Goal: Task Accomplishment & Management: Use online tool/utility

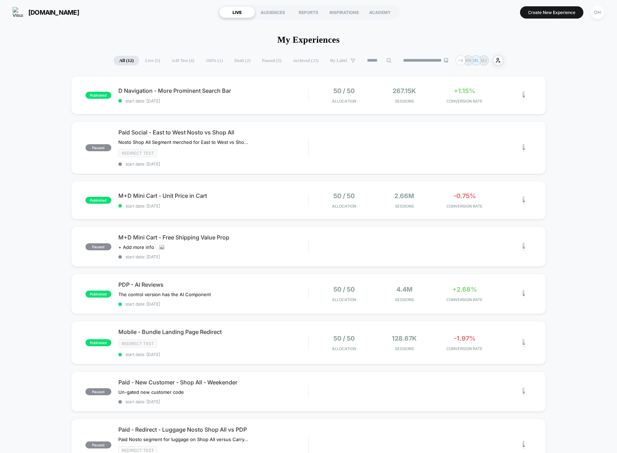
click at [264, 61] on span "Paused ( 5 )" at bounding box center [272, 61] width 30 height 10
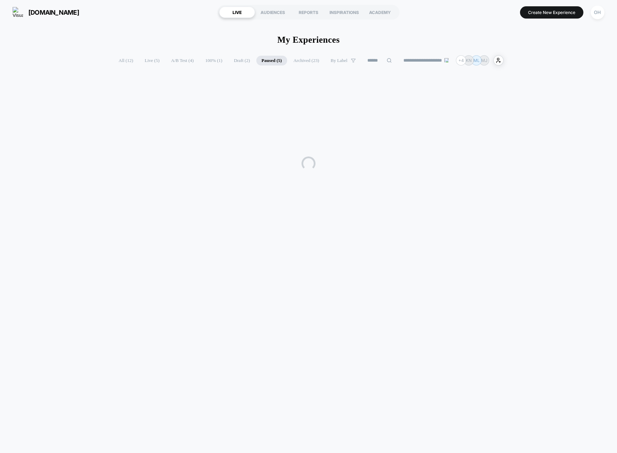
click at [229, 60] on span "Draft ( 2 )" at bounding box center [242, 61] width 27 height 10
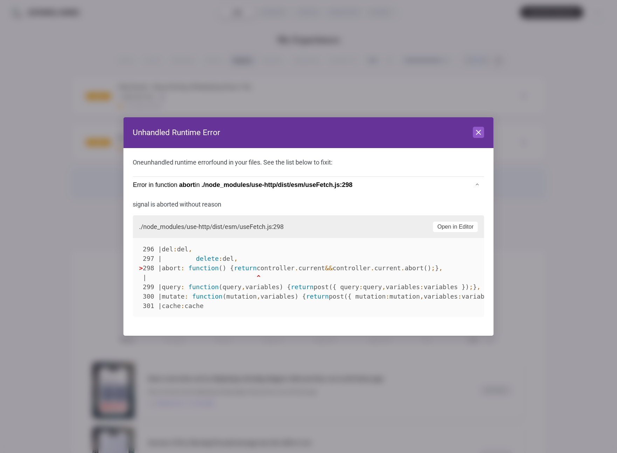
drag, startPoint x: 472, startPoint y: 135, endPoint x: 478, endPoint y: 133, distance: 6.3
click at [472, 135] on header "Unhandled Runtime Error Close" at bounding box center [308, 132] width 370 height 31
click at [482, 132] on icon at bounding box center [479, 132] width 8 height 8
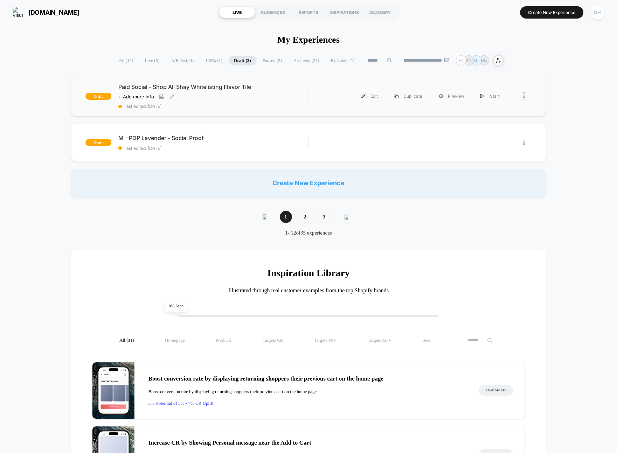
click at [290, 101] on div "Paid Social - Shop All Shay Whitelisting Flavor Tile Click to view images Click…" at bounding box center [213, 96] width 190 height 26
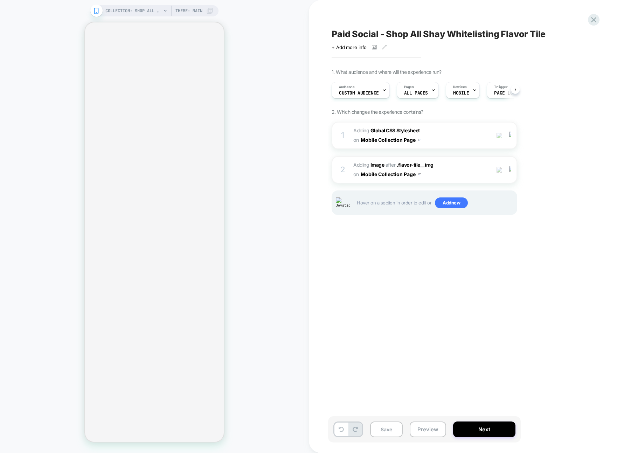
scroll to position [0, 0]
drag, startPoint x: 295, startPoint y: 165, endPoint x: 237, endPoint y: 136, distance: 64.7
click at [295, 165] on div "COLLECTION: Shop All - BÉIS Products (Category) COLLECTION: Shop All - BÉIS Pro…" at bounding box center [154, 226] width 309 height 439
click at [497, 169] on img at bounding box center [500, 170] width 6 height 6
click at [500, 137] on img at bounding box center [500, 136] width 6 height 6
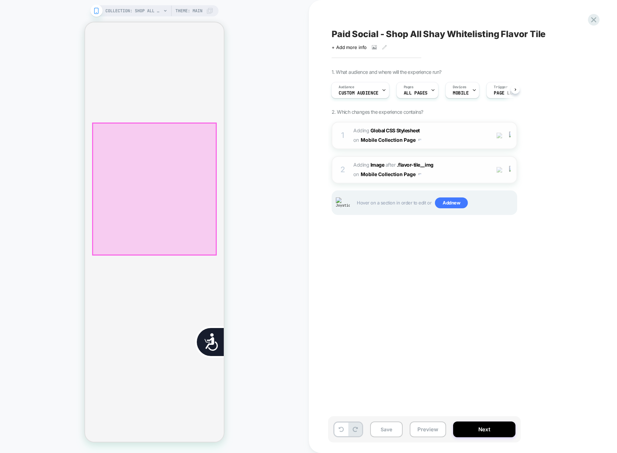
scroll to position [0, 0]
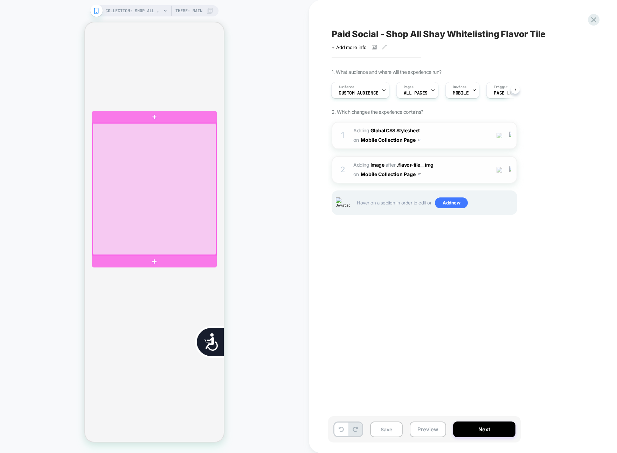
click at [137, 197] on div at bounding box center [154, 189] width 123 height 132
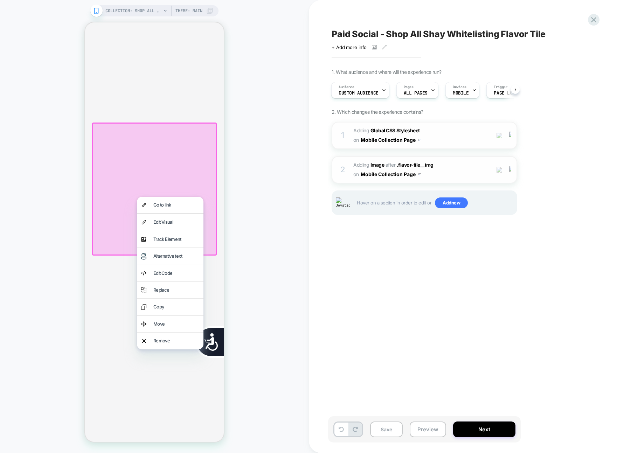
scroll to position [0, 141]
drag, startPoint x: 162, startPoint y: 220, endPoint x: 490, endPoint y: 212, distance: 327.9
click at [162, 220] on div "Edit Visual" at bounding box center [176, 222] width 46 height 8
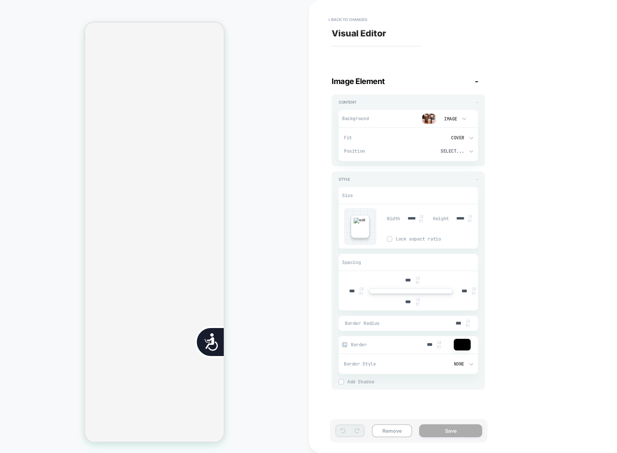
scroll to position [0, 283]
click at [539, 84] on div "Visual Editor Image Element - Content - Background Image Fit Cover Position Sel…" at bounding box center [459, 226] width 263 height 439
click at [359, 24] on button "< Back to changes" at bounding box center [348, 19] width 46 height 11
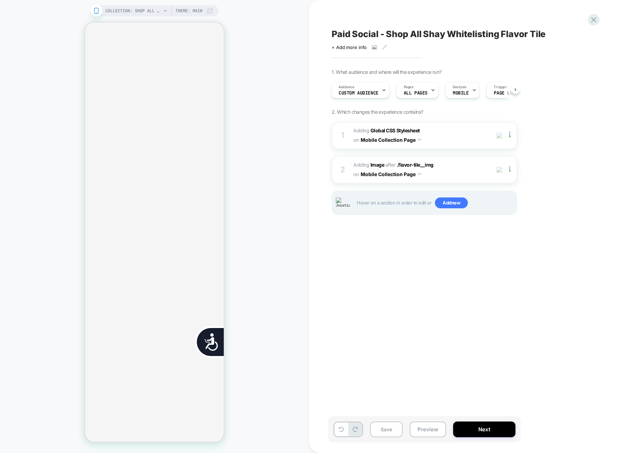
scroll to position [0, 141]
click at [583, 64] on div "Paid Social - Shop All Shay Whitelisting Flavor Tile Click to view images Click…" at bounding box center [459, 226] width 263 height 439
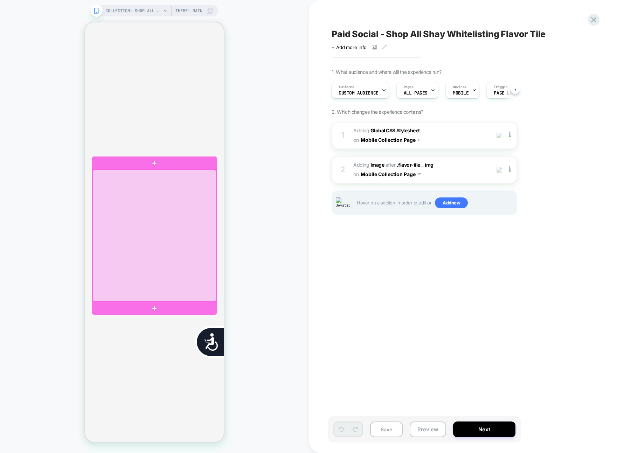
click at [136, 260] on div at bounding box center [154, 236] width 123 height 132
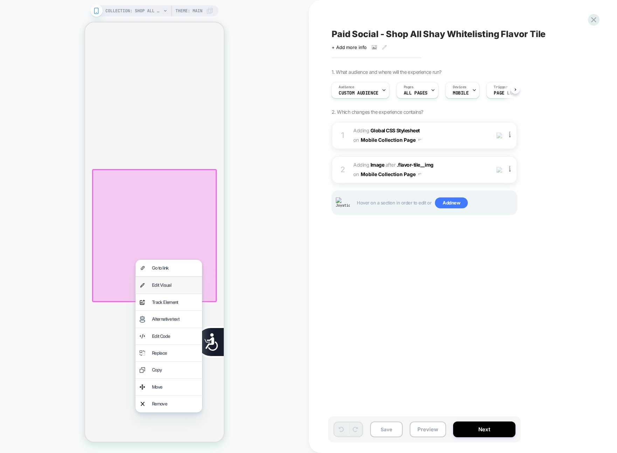
drag, startPoint x: 150, startPoint y: 283, endPoint x: 389, endPoint y: 225, distance: 246.6
click at [150, 283] on div "Edit Visual" at bounding box center [169, 285] width 67 height 16
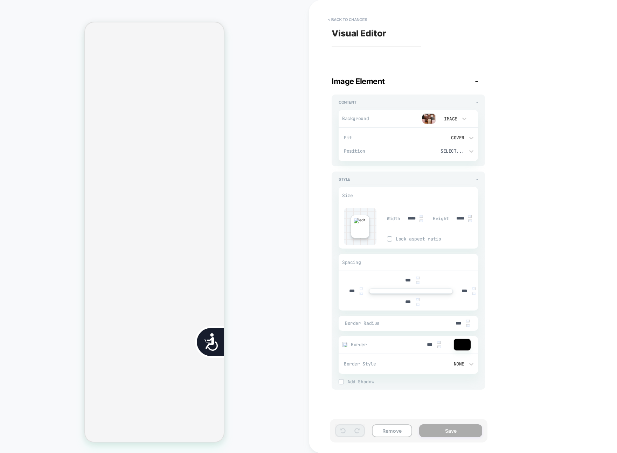
scroll to position [0, 283]
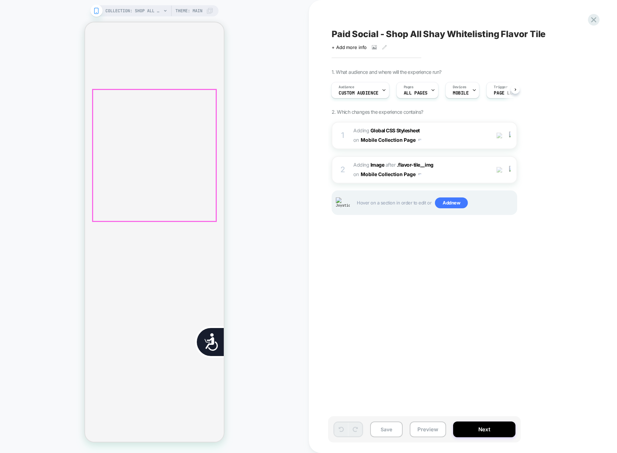
scroll to position [0, 141]
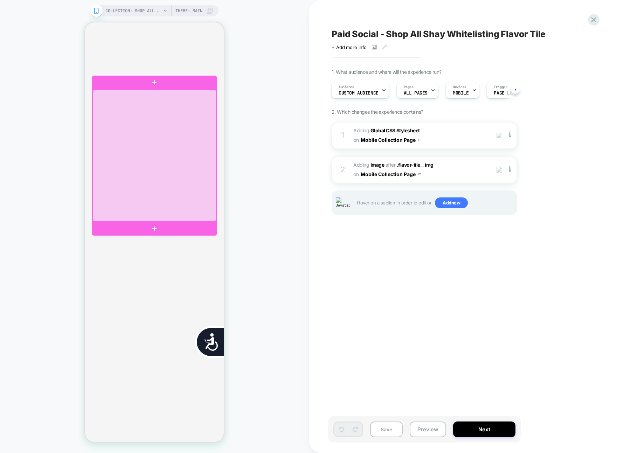
click at [180, 173] on div at bounding box center [154, 156] width 123 height 132
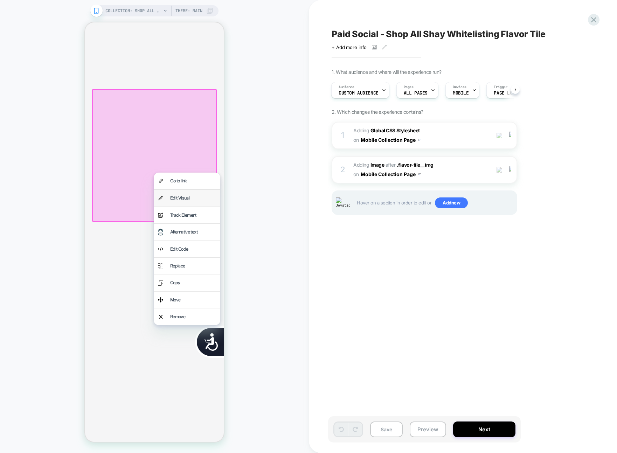
click at [202, 202] on div "Edit Visual" at bounding box center [187, 198] width 67 height 16
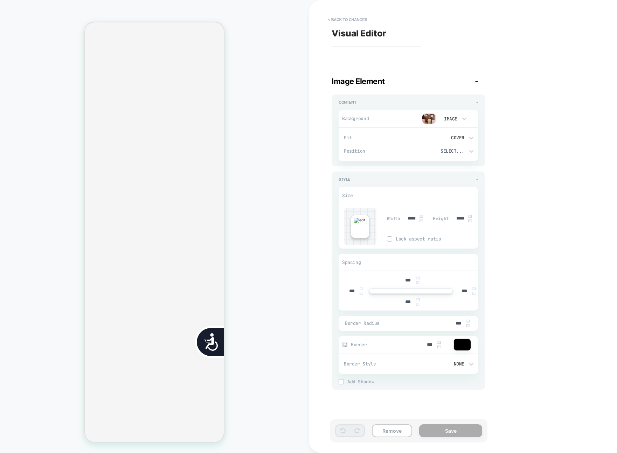
scroll to position [0, 283]
click at [345, 16] on button "< Back to changes" at bounding box center [348, 19] width 46 height 11
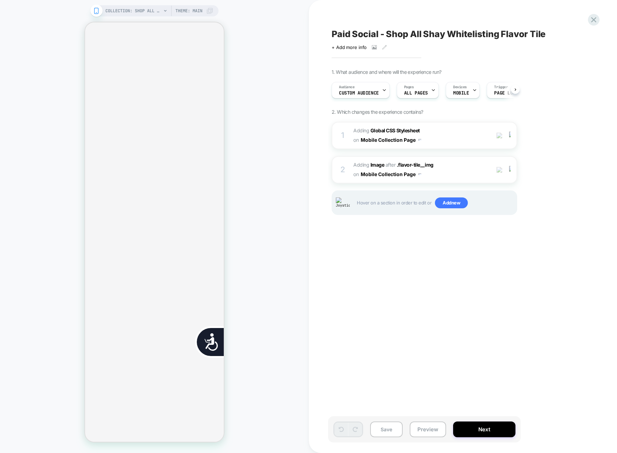
scroll to position [0, 0]
drag, startPoint x: 424, startPoint y: 435, endPoint x: 430, endPoint y: 422, distance: 13.7
click at [424, 435] on button "Preview" at bounding box center [428, 430] width 36 height 16
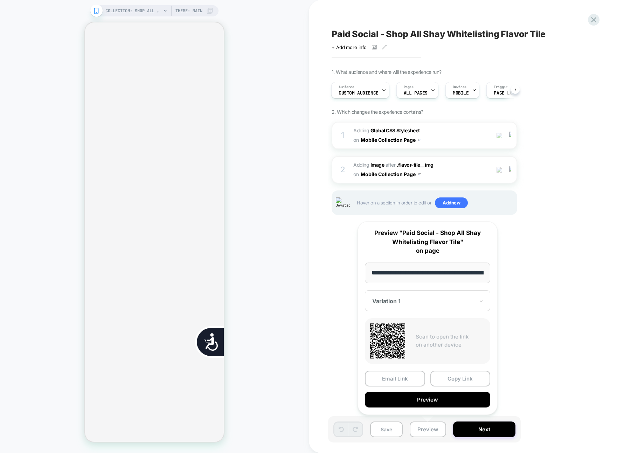
scroll to position [776, 0]
click at [445, 395] on button "Preview" at bounding box center [427, 400] width 125 height 16
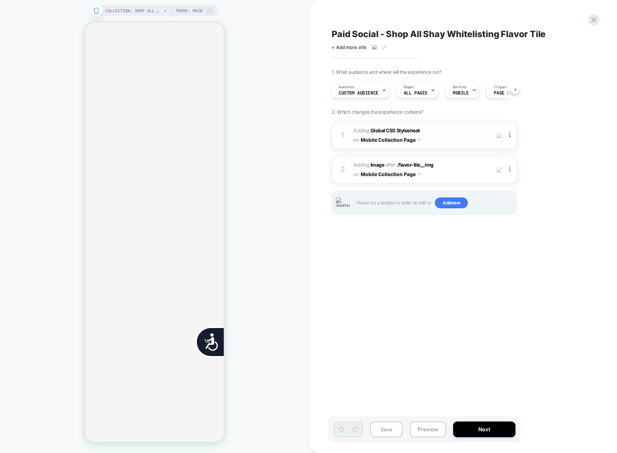
scroll to position [0, 283]
click at [330, 237] on div "Paid Social - Shop All Shay Whitelisting Flavor Tile Click to view images Click…" at bounding box center [459, 226] width 263 height 439
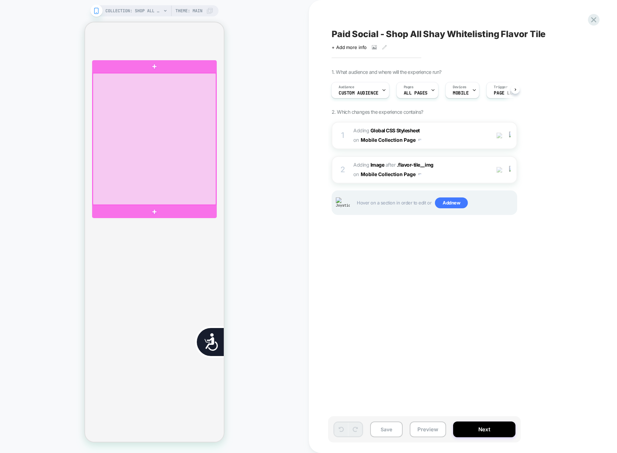
click at [167, 160] on div at bounding box center [154, 139] width 123 height 132
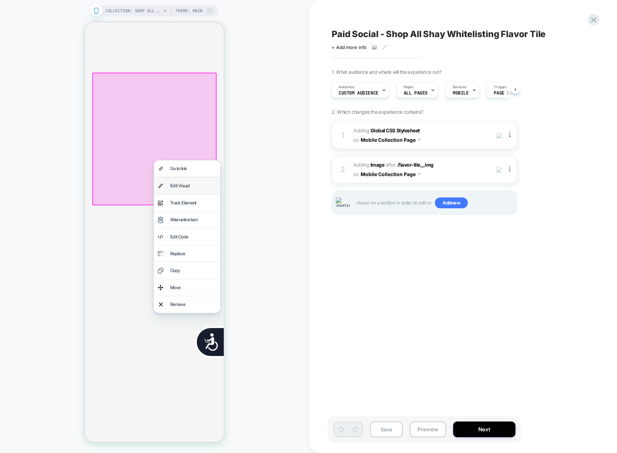
drag, startPoint x: 193, startPoint y: 189, endPoint x: 687, endPoint y: 187, distance: 494.1
click at [193, 189] on div "Edit Visual" at bounding box center [193, 186] width 46 height 8
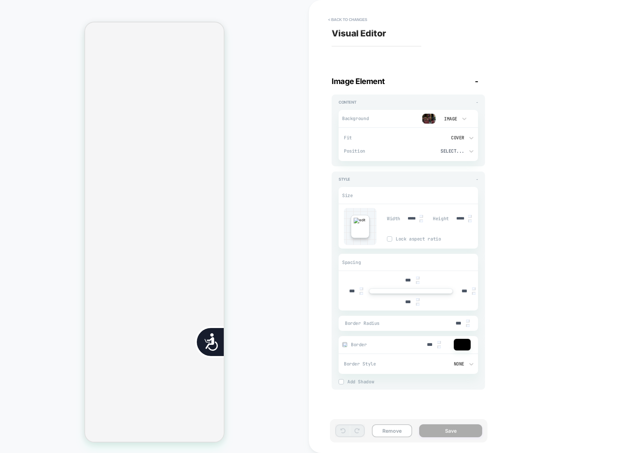
scroll to position [0, 283]
click at [359, 17] on button "< Back to changes" at bounding box center [348, 19] width 46 height 11
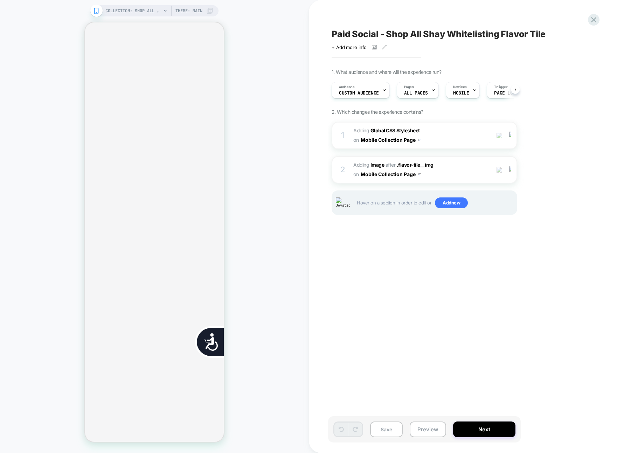
click at [358, 17] on div "Paid Social - Shop All Shay Whitelisting Flavor Tile Click to view images Click…" at bounding box center [459, 226] width 263 height 439
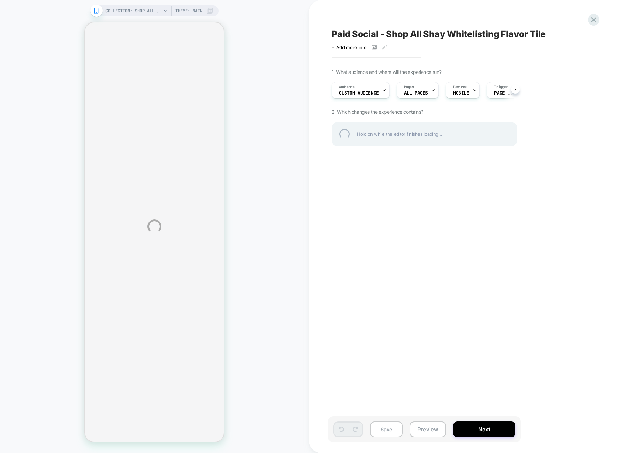
click at [272, 25] on div "COLLECTION: Shop All - BÉIS Products (Category) COLLECTION: Shop All - BÉIS Pro…" at bounding box center [308, 226] width 617 height 453
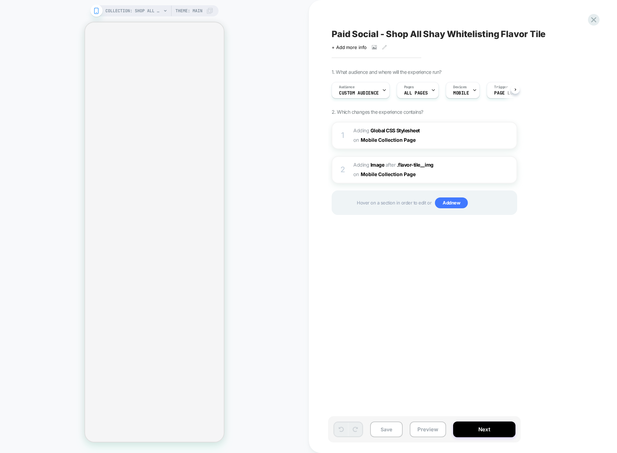
scroll to position [0, 0]
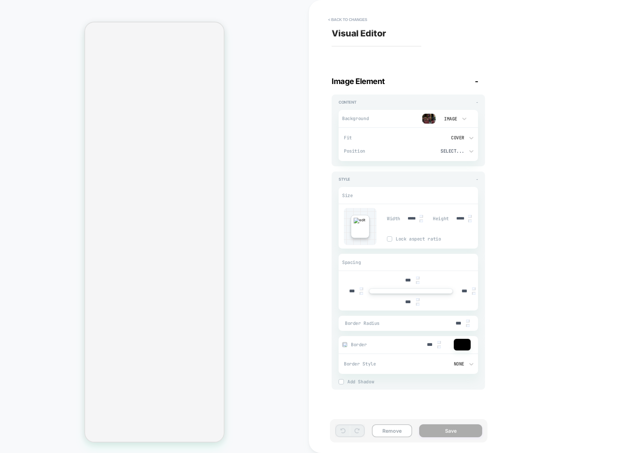
click at [433, 116] on img at bounding box center [429, 118] width 14 height 11
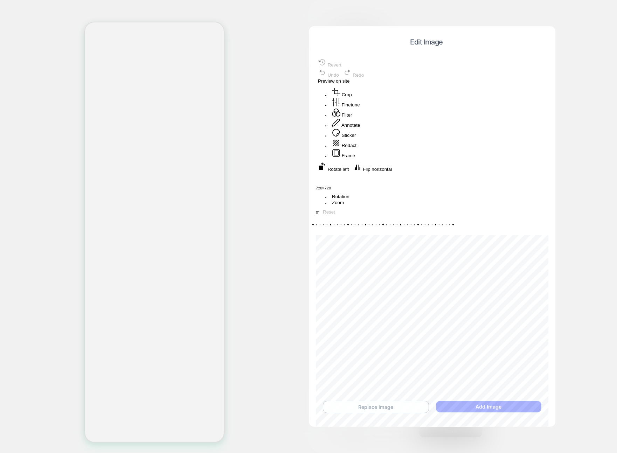
click at [394, 409] on button "Replace Image" at bounding box center [376, 407] width 106 height 12
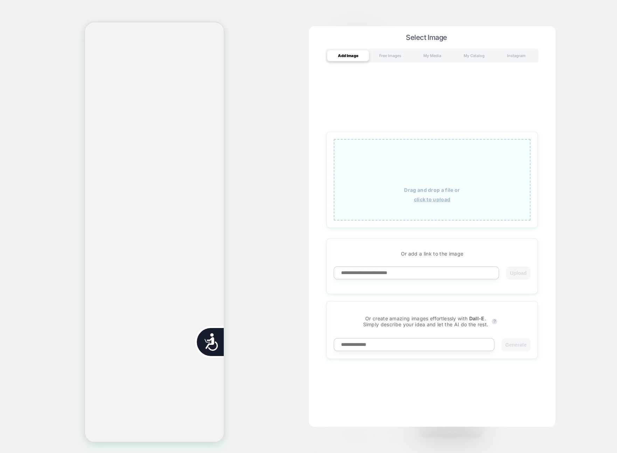
scroll to position [0, 283]
click at [420, 59] on div "My Media" at bounding box center [432, 55] width 42 height 11
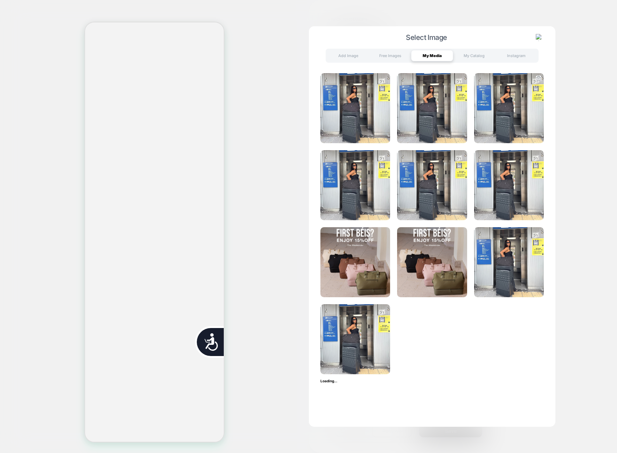
scroll to position [0, 0]
click at [505, 108] on img at bounding box center [509, 108] width 70 height 70
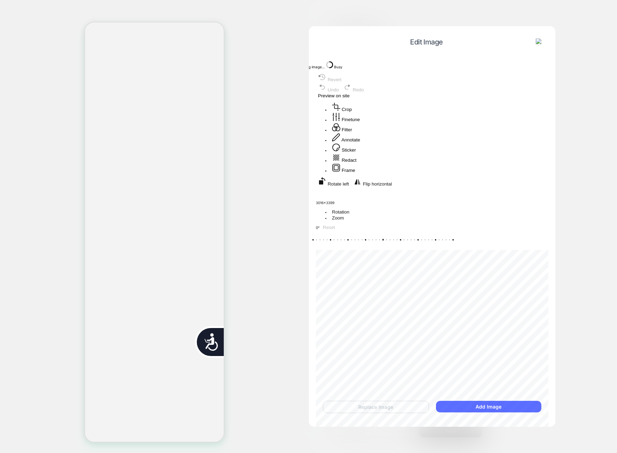
click at [470, 405] on button "Add Image" at bounding box center [488, 407] width 105 height 12
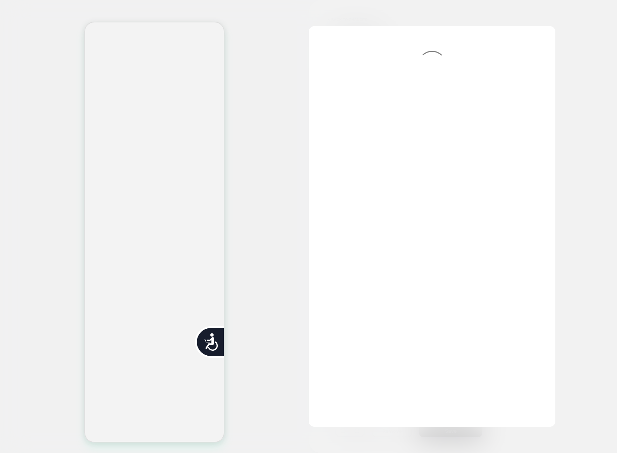
scroll to position [0, 141]
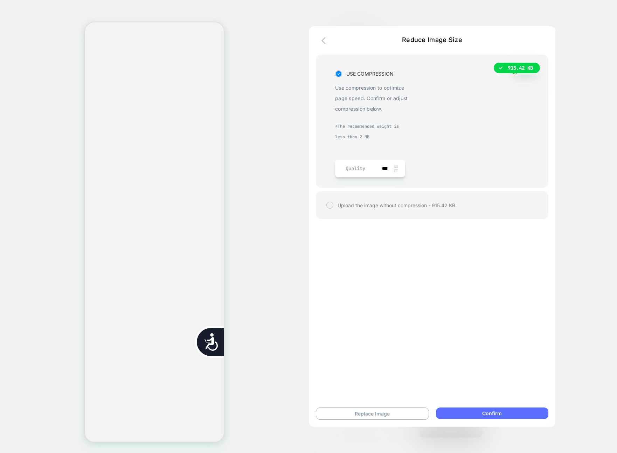
click at [526, 408] on button "Confirm" at bounding box center [492, 414] width 112 height 12
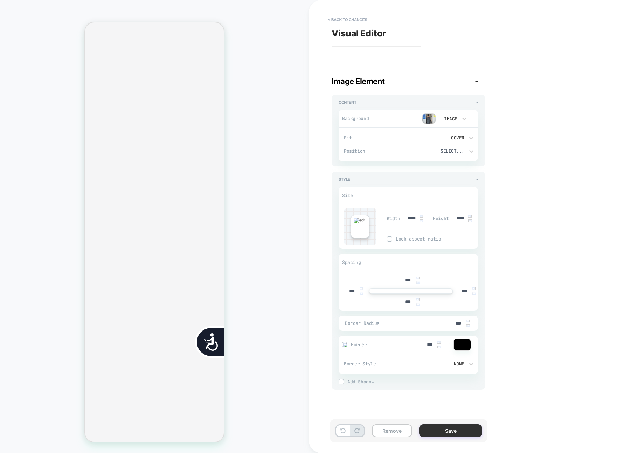
click at [436, 431] on button "Save" at bounding box center [450, 430] width 63 height 13
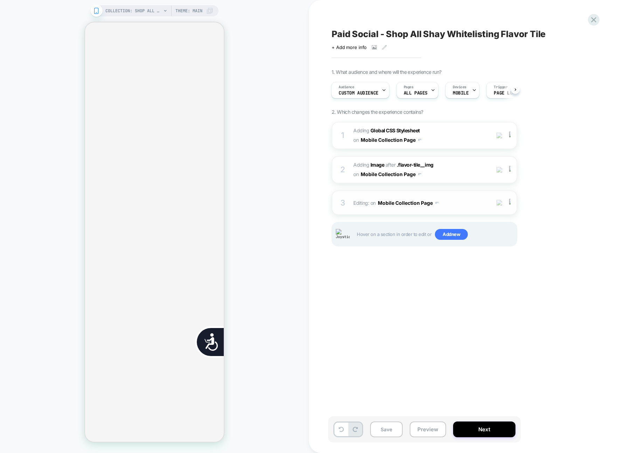
scroll to position [0, 0]
click at [511, 202] on div at bounding box center [511, 203] width 12 height 8
click at [470, 202] on span "Editing : on Mobile Collection Page" at bounding box center [419, 203] width 133 height 10
click at [509, 204] on div at bounding box center [511, 203] width 12 height 8
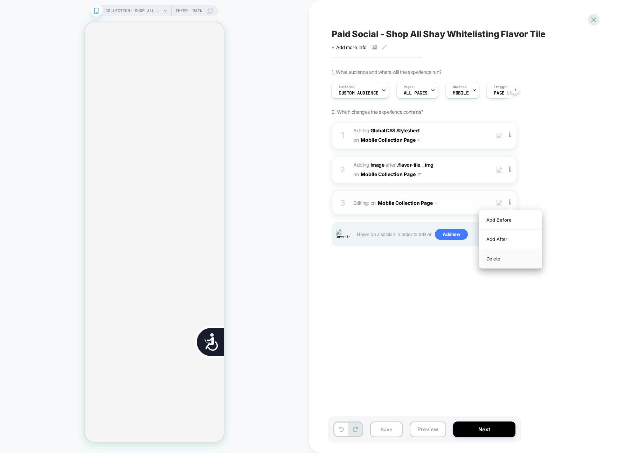
click at [492, 254] on div "Delete" at bounding box center [510, 258] width 62 height 19
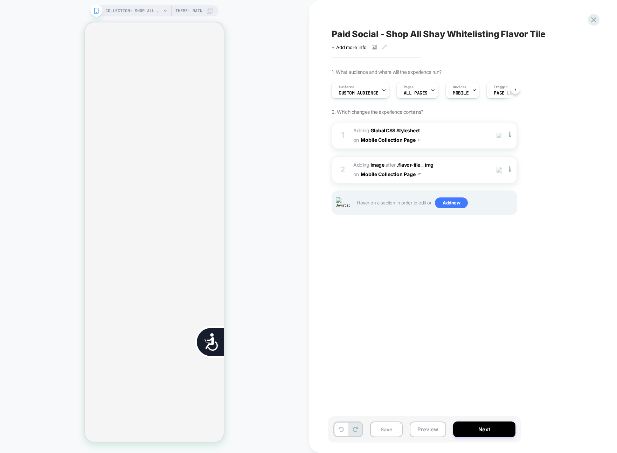
scroll to position [0, 0]
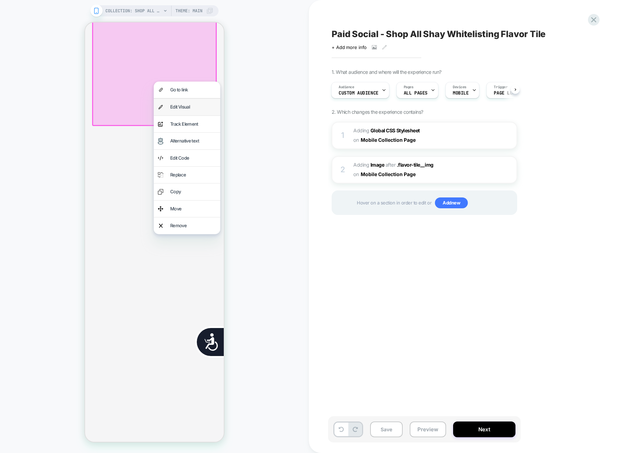
scroll to position [0, 141]
click at [192, 109] on div "Edit Visual" at bounding box center [193, 107] width 46 height 8
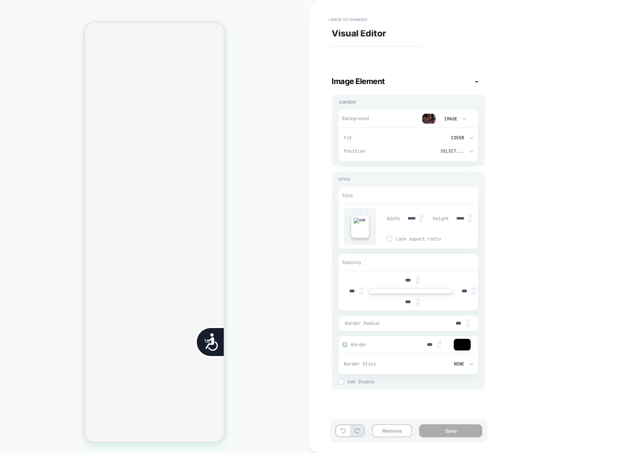
click at [611, 130] on div "< Back to changes Visual Editor Image Element - Content - Background Image Fit …" at bounding box center [463, 226] width 308 height 453
drag, startPoint x: 339, startPoint y: 12, endPoint x: 341, endPoint y: 16, distance: 4.6
click at [339, 13] on div "Visual Editor Image Element - Content - Background Image Fit Cover Position Sel…" at bounding box center [459, 226] width 263 height 439
click at [341, 16] on button "< Back to changes" at bounding box center [348, 19] width 46 height 11
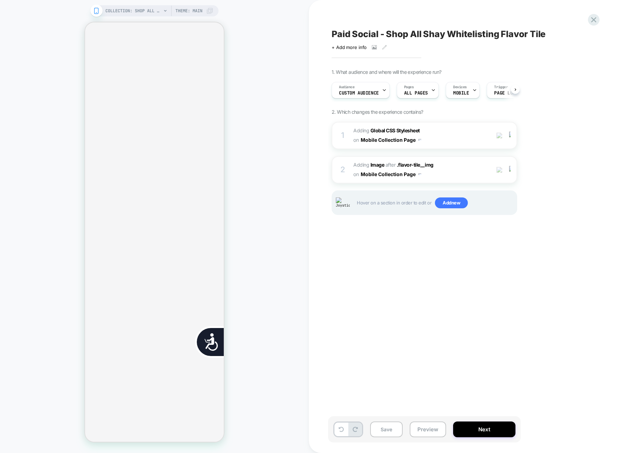
click at [341, 16] on div "Paid Social - Shop All Shay Whitelisting Flavor Tile Click to view images Click…" at bounding box center [459, 226] width 263 height 439
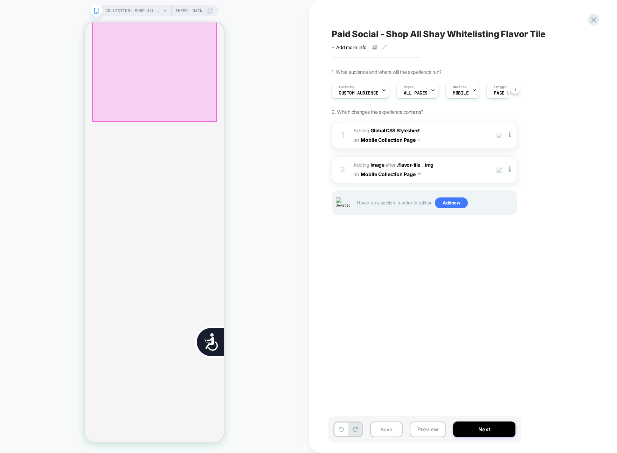
scroll to position [0, 141]
click at [166, 85] on div at bounding box center [154, 56] width 123 height 132
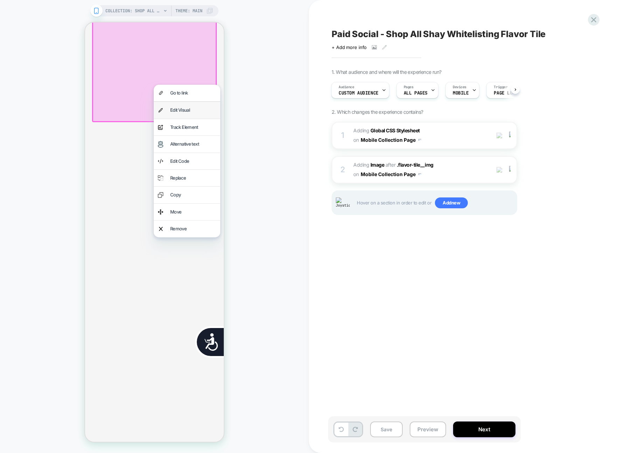
click at [178, 104] on div "Edit Visual" at bounding box center [187, 110] width 67 height 16
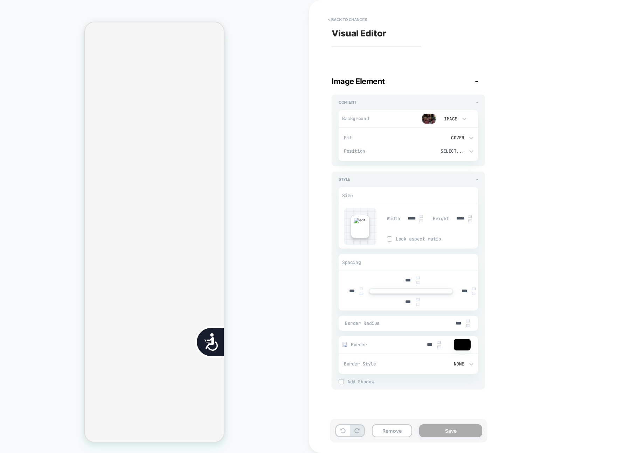
scroll to position [0, 283]
click at [527, 55] on div "Visual Editor Image Element - Content - Background Image Fit Cover Position Sel…" at bounding box center [459, 226] width 263 height 439
click at [338, 15] on button "< Back to changes" at bounding box center [348, 19] width 46 height 11
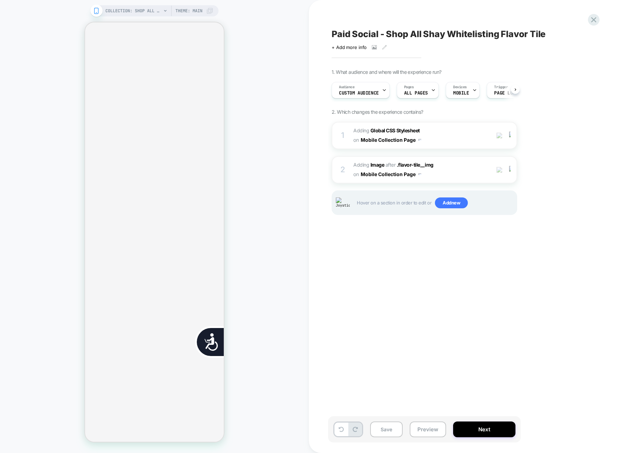
click at [338, 15] on div "Paid Social - Shop All Shay Whitelisting Flavor Tile Click to view images Click…" at bounding box center [459, 226] width 263 height 439
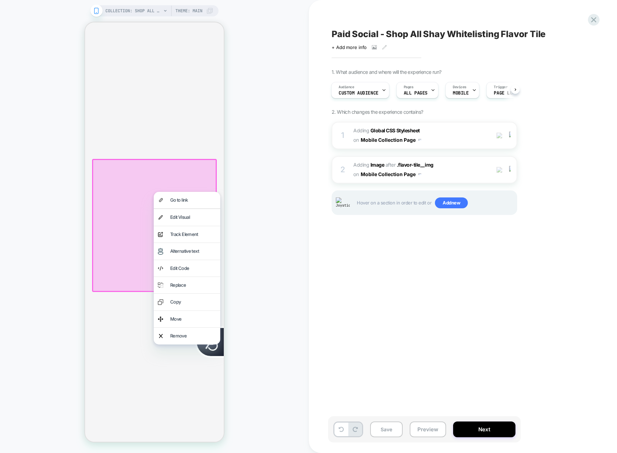
scroll to position [0, 141]
drag, startPoint x: 249, startPoint y: 189, endPoint x: 234, endPoint y: 187, distance: 15.6
click at [249, 189] on div "COLLECTION: Shop All - BÉIS Products (Category) COLLECTION: Shop All - BÉIS Pro…" at bounding box center [154, 226] width 309 height 439
click at [192, 164] on div at bounding box center [154, 225] width 125 height 133
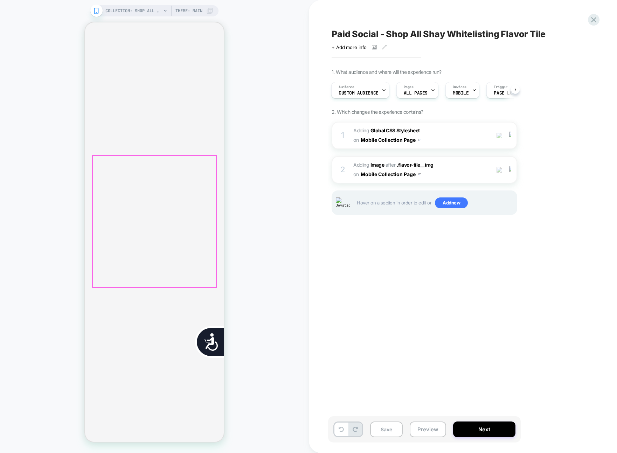
scroll to position [0, 0]
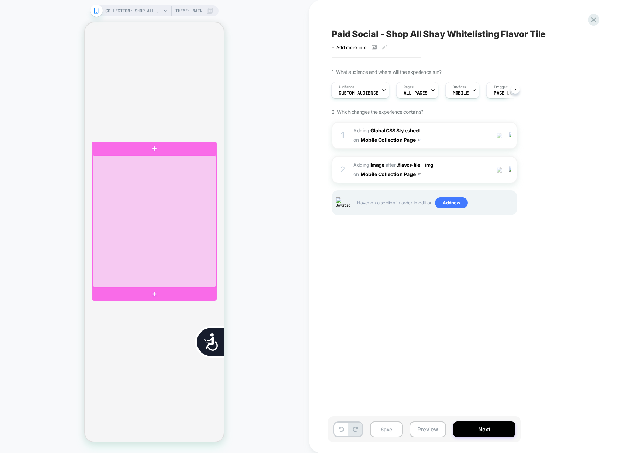
click at [183, 168] on div at bounding box center [154, 221] width 123 height 132
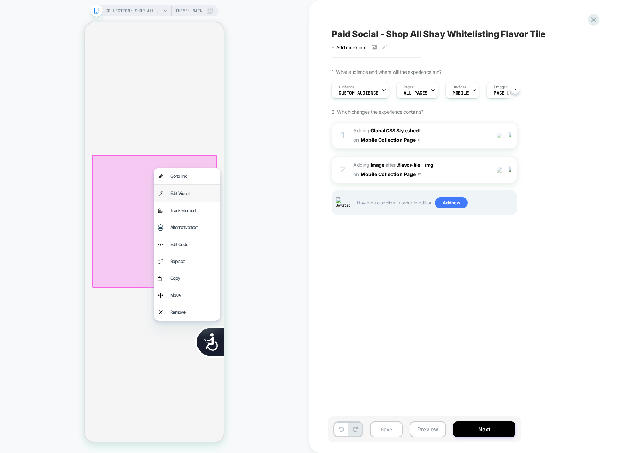
scroll to position [0, 283]
click at [192, 190] on div "Edit Visual" at bounding box center [193, 193] width 46 height 8
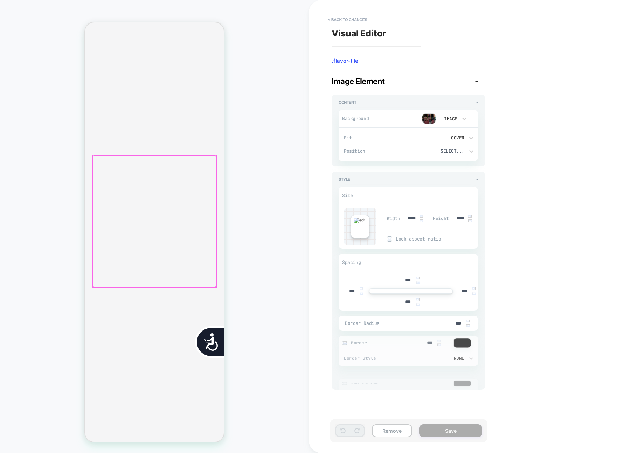
scroll to position [263, 0]
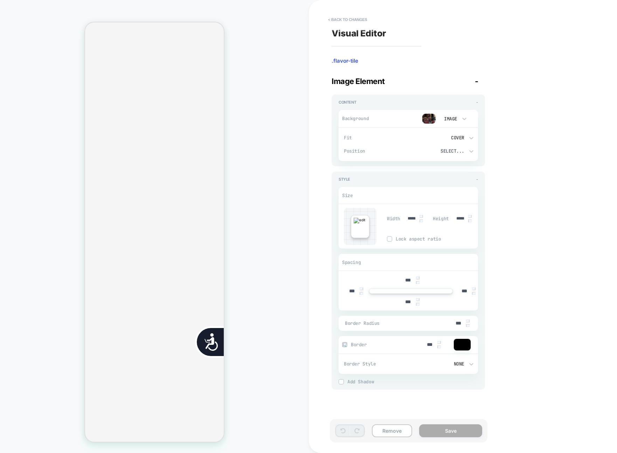
click at [428, 120] on img at bounding box center [429, 118] width 14 height 11
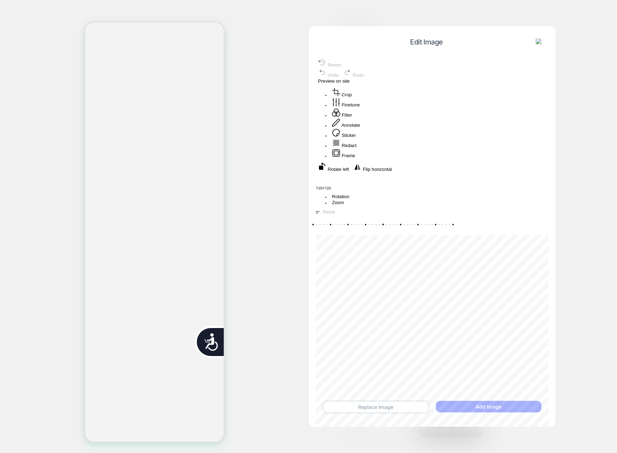
click at [419, 403] on button "Replace Image" at bounding box center [376, 407] width 106 height 12
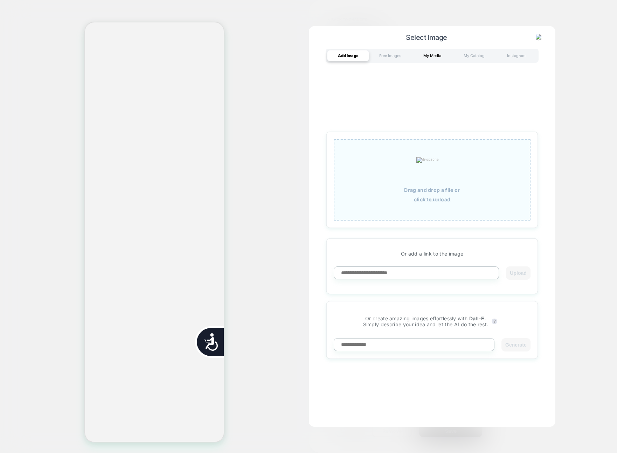
click at [431, 60] on div "My Media" at bounding box center [432, 55] width 42 height 11
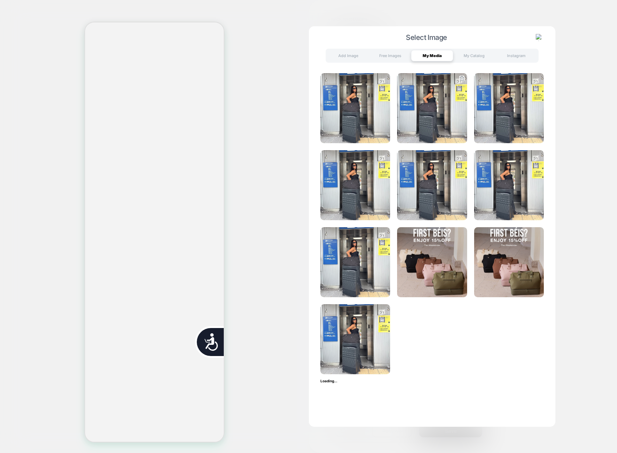
click at [432, 127] on img at bounding box center [432, 108] width 70 height 70
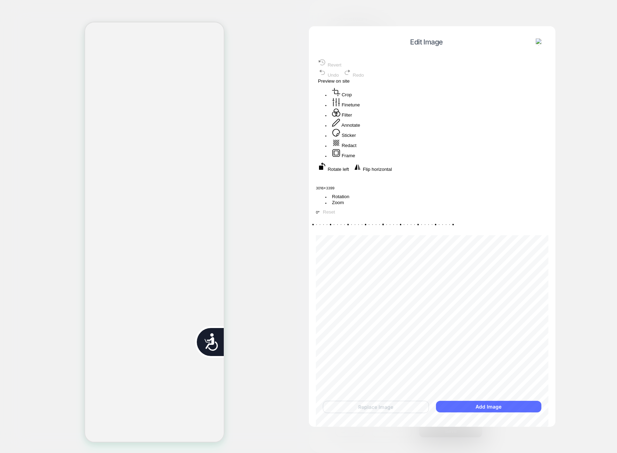
click at [488, 408] on button "Add Image" at bounding box center [488, 407] width 105 height 12
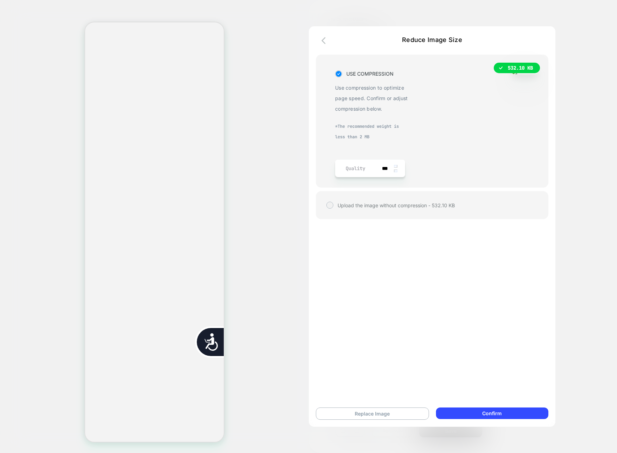
scroll to position [0, 141]
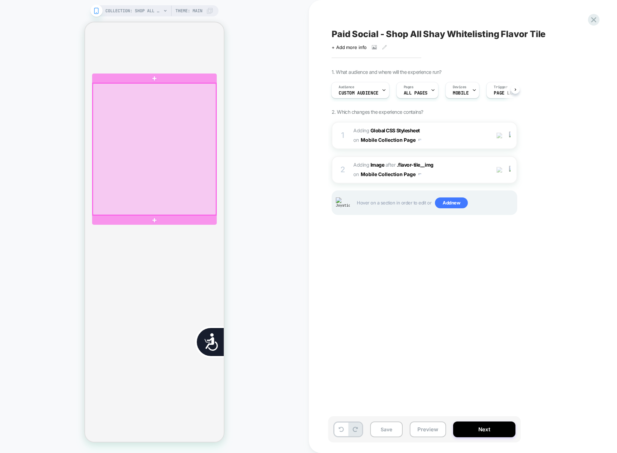
click at [131, 190] on div at bounding box center [154, 149] width 123 height 132
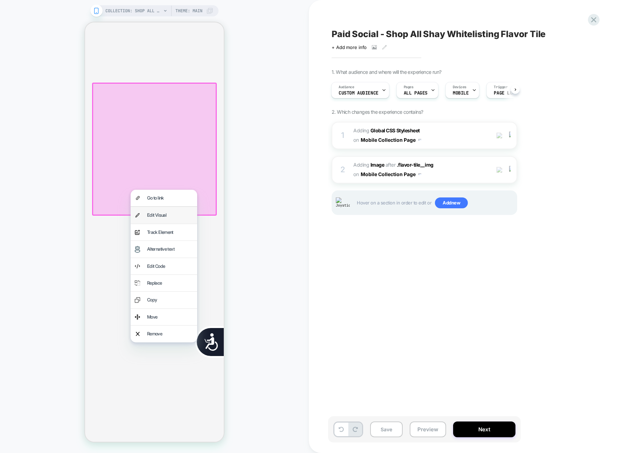
click at [148, 213] on div "Edit Visual" at bounding box center [170, 215] width 46 height 8
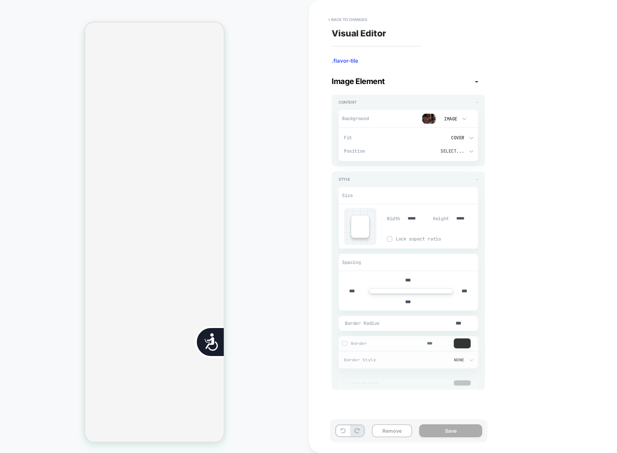
scroll to position [263, 0]
click at [435, 118] on img at bounding box center [429, 118] width 14 height 11
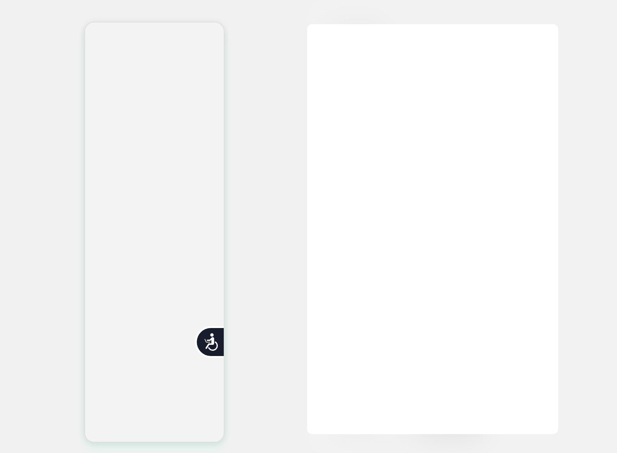
scroll to position [0, 283]
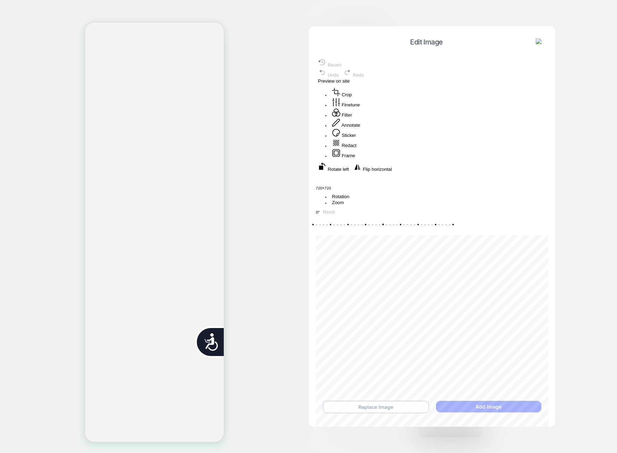
click at [418, 402] on button "Replace Image" at bounding box center [376, 407] width 106 height 12
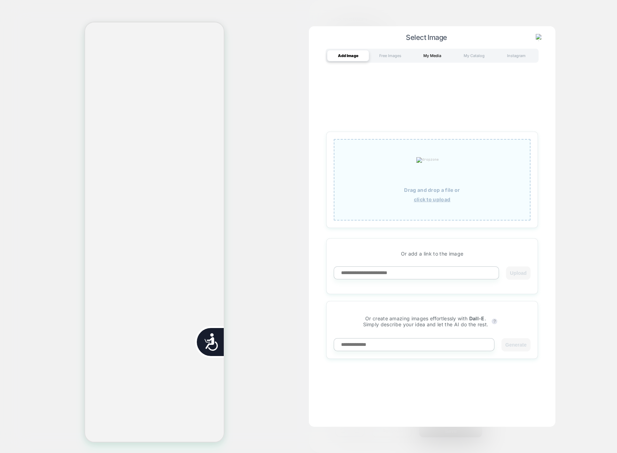
click at [433, 48] on div "Select Image Add Image Free Images My Media My Catalog Instagram Drag and drop …" at bounding box center [432, 226] width 247 height 401
click at [432, 50] on div "My Media" at bounding box center [432, 55] width 42 height 11
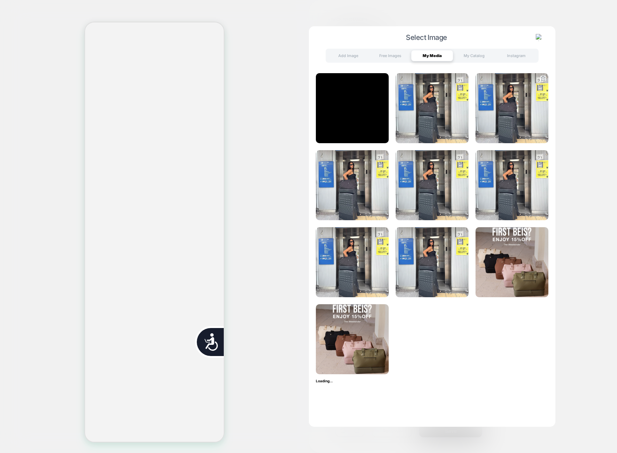
click at [485, 127] on img at bounding box center [512, 108] width 73 height 70
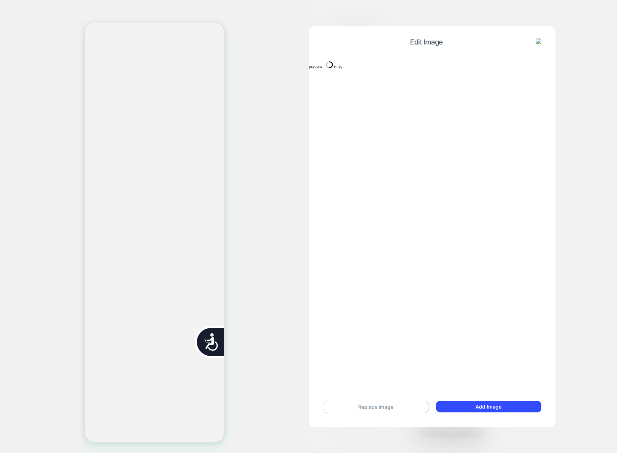
click at [478, 414] on div "Replace Image Add Image" at bounding box center [432, 407] width 233 height 26
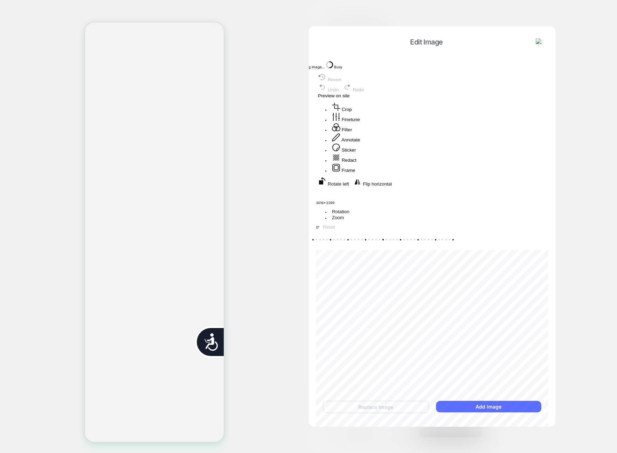
scroll to position [0, 0]
click at [478, 406] on button "Add Image" at bounding box center [488, 407] width 105 height 12
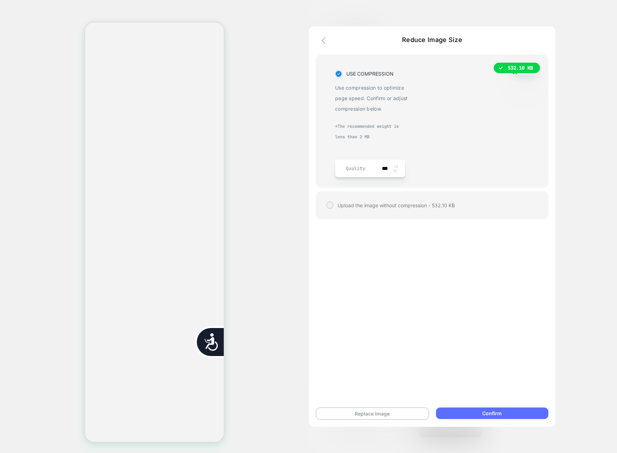
scroll to position [0, 141]
click at [477, 411] on button "Confirm" at bounding box center [492, 414] width 112 height 12
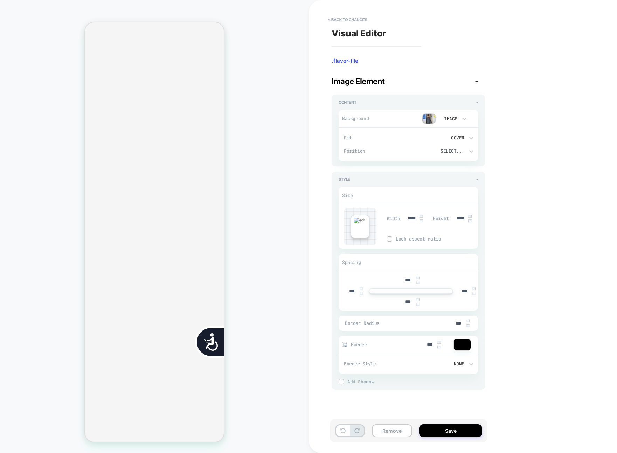
scroll to position [0, 283]
click at [335, 26] on div "Visual Editor .flavor-tile Image Element - Content - Background Image Fit Cover…" at bounding box center [459, 226] width 263 height 439
click at [335, 22] on button "< Back to changes" at bounding box center [348, 19] width 46 height 11
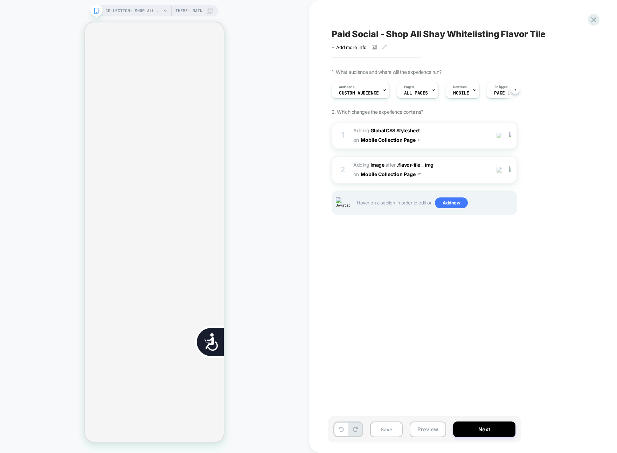
scroll to position [0, 0]
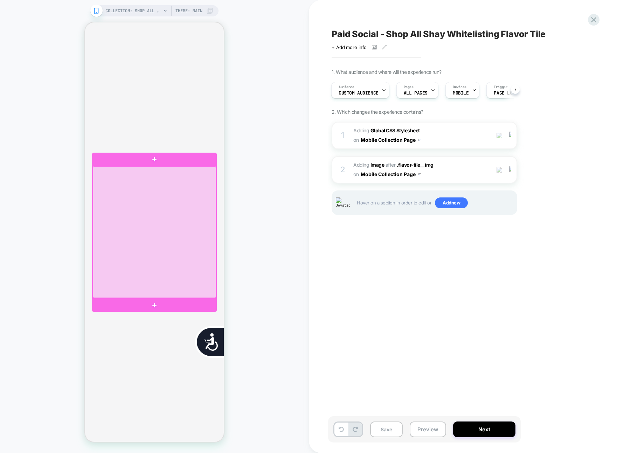
click at [173, 262] on div at bounding box center [154, 232] width 123 height 132
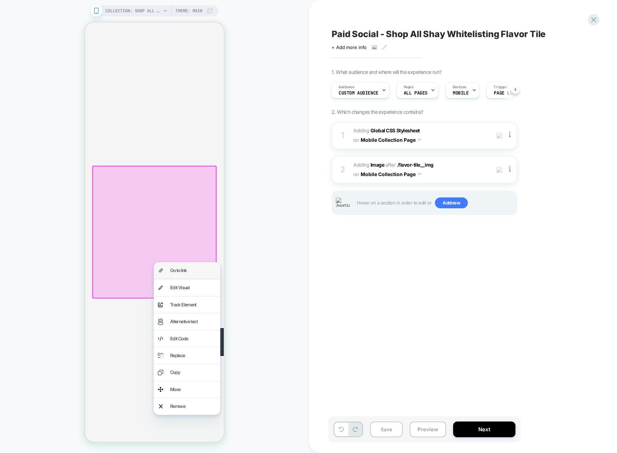
scroll to position [0, 0]
drag, startPoint x: 186, startPoint y: 292, endPoint x: 409, endPoint y: 233, distance: 229.9
click at [186, 292] on div "Edit Visual" at bounding box center [193, 288] width 46 height 8
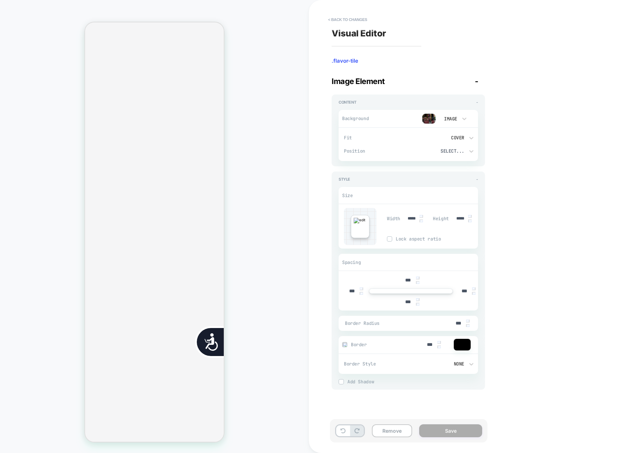
click at [430, 119] on img at bounding box center [429, 118] width 14 height 11
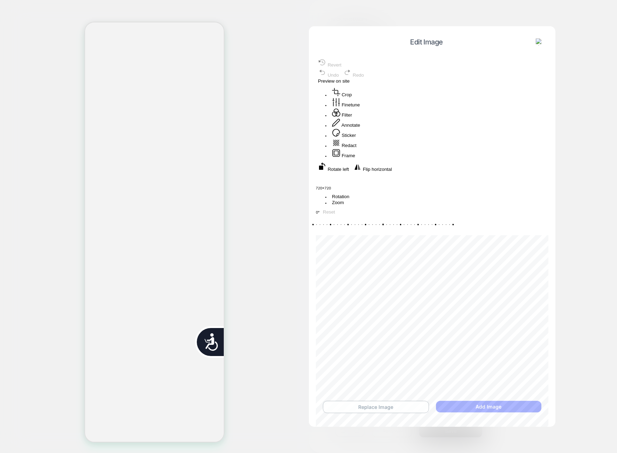
click at [373, 407] on button "Replace Image" at bounding box center [376, 407] width 106 height 12
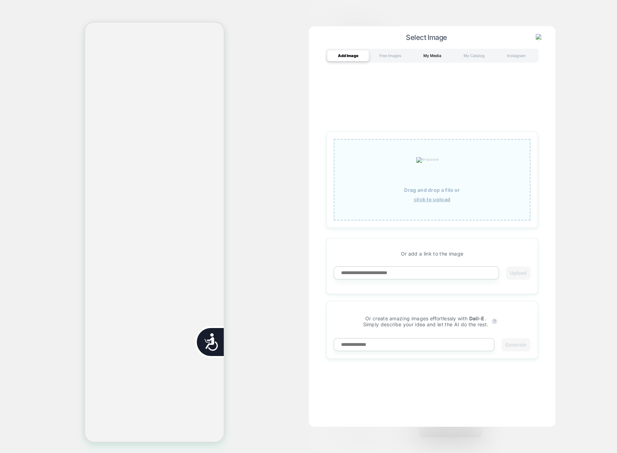
click at [443, 56] on div "My Media" at bounding box center [432, 55] width 42 height 11
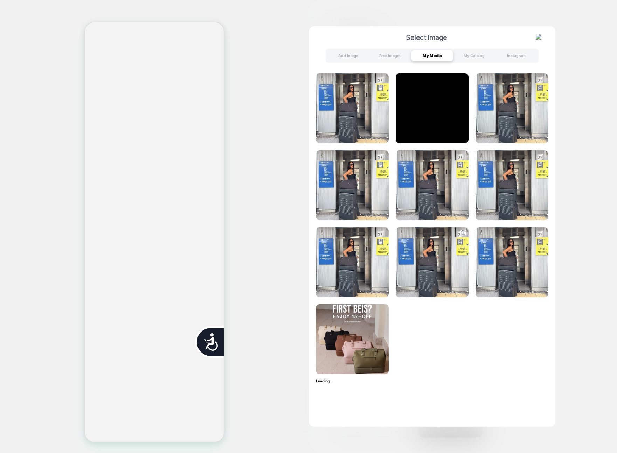
scroll to position [0, 141]
click at [428, 269] on img at bounding box center [432, 262] width 73 height 70
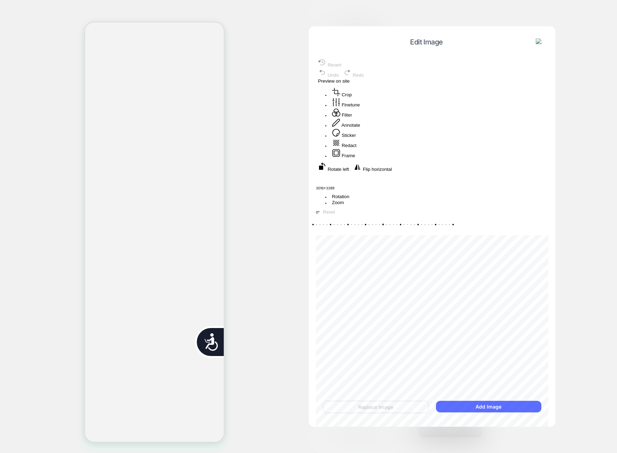
click at [460, 406] on button "Add Image" at bounding box center [488, 407] width 105 height 12
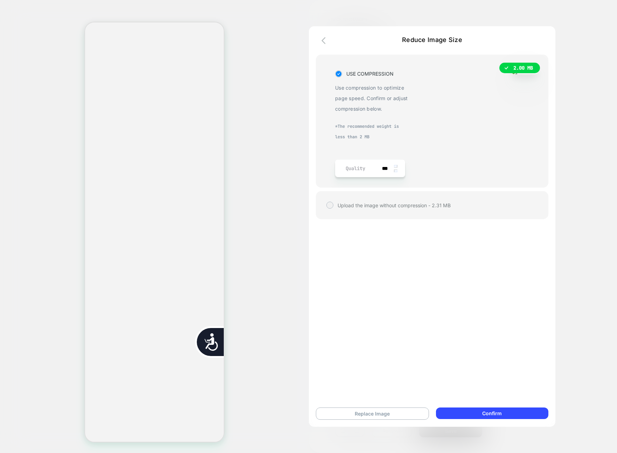
scroll to position [0, 0]
click at [536, 414] on button "Confirm" at bounding box center [492, 414] width 112 height 12
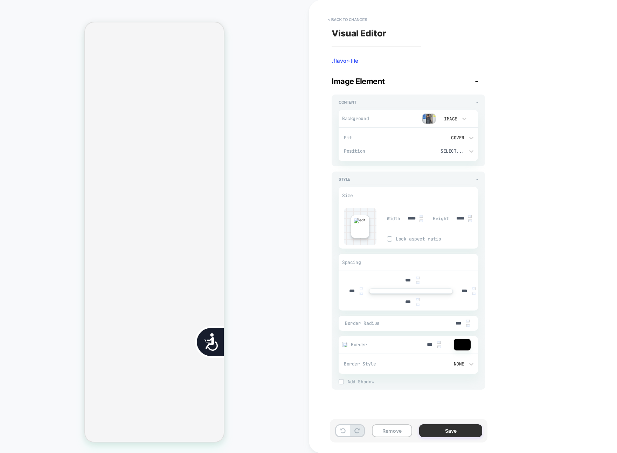
click at [456, 426] on button "Save" at bounding box center [450, 430] width 63 height 13
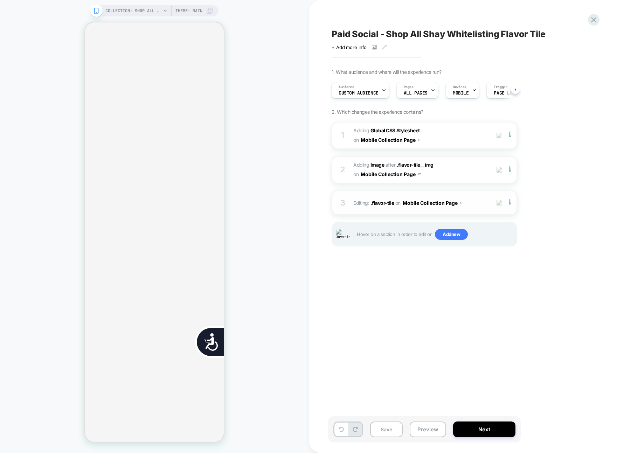
scroll to position [0, 0]
click at [477, 197] on div "3 Editing : .flavor-tile .flavor-tile on Mobile Collection Page Add Before Add …" at bounding box center [425, 203] width 186 height 25
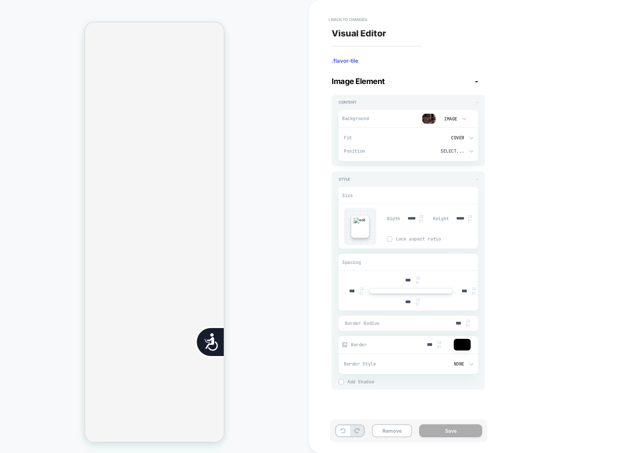
scroll to position [0, 283]
click at [354, 24] on button "< Back to changes" at bounding box center [348, 19] width 46 height 11
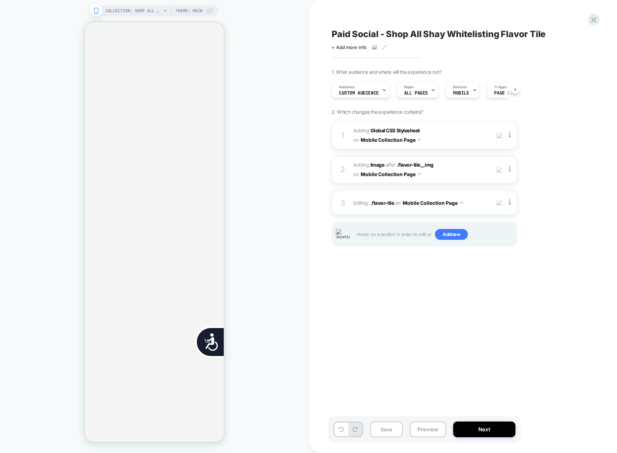
scroll to position [0, 0]
click at [355, 13] on div "Paid Social - Shop All Shay Whitelisting Flavor Tile Click to view images Click…" at bounding box center [459, 226] width 263 height 439
click at [509, 202] on img at bounding box center [509, 203] width 1 height 8
click at [507, 202] on div at bounding box center [511, 203] width 12 height 8
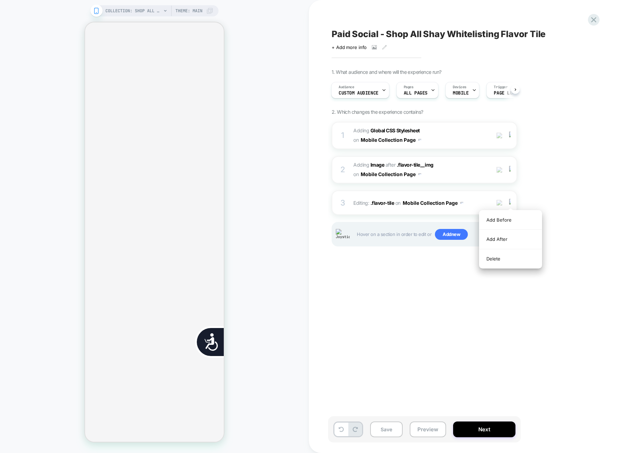
drag, startPoint x: 498, startPoint y: 257, endPoint x: 436, endPoint y: 242, distance: 63.3
click at [498, 257] on div "Delete" at bounding box center [510, 258] width 62 height 19
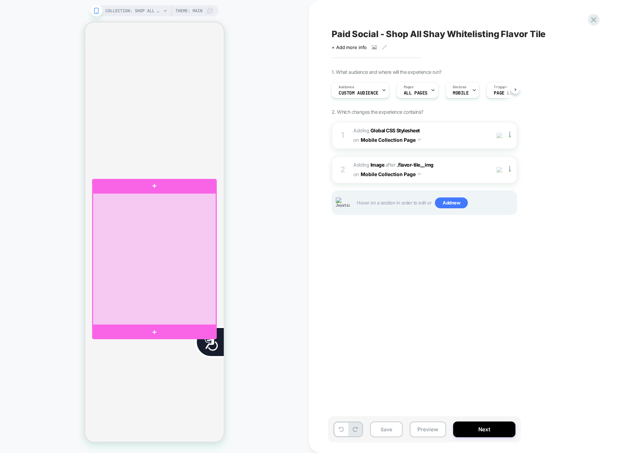
click at [120, 216] on div at bounding box center [154, 259] width 123 height 132
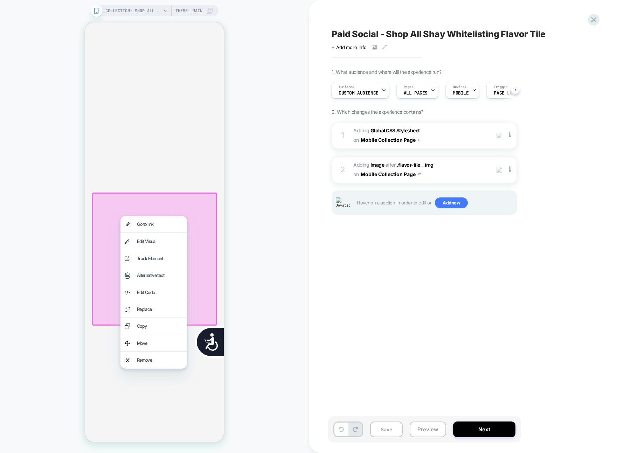
scroll to position [0, 283]
click at [170, 241] on div "Edit Visual" at bounding box center [160, 241] width 46 height 8
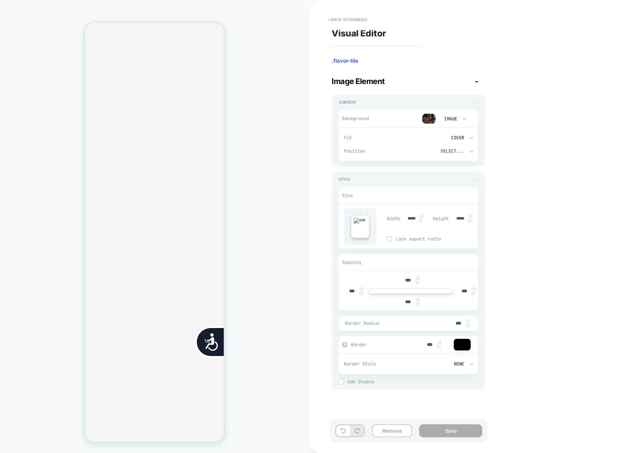
scroll to position [0, 0]
click at [433, 119] on img at bounding box center [429, 118] width 14 height 11
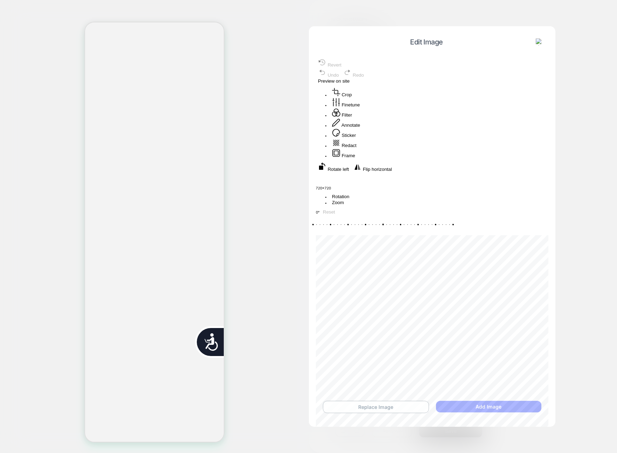
click at [385, 409] on button "Replace Image" at bounding box center [376, 407] width 106 height 12
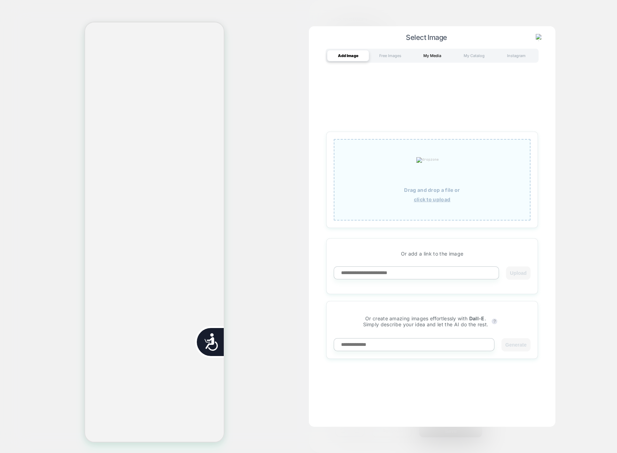
click at [433, 51] on div "My Media" at bounding box center [432, 55] width 42 height 11
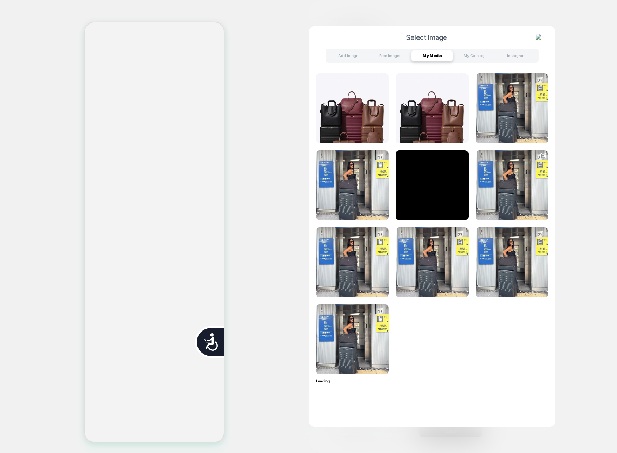
click at [494, 196] on img at bounding box center [512, 185] width 73 height 70
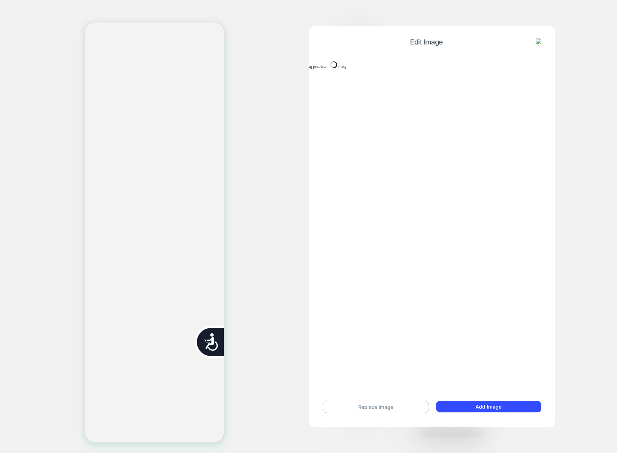
scroll to position [0, 141]
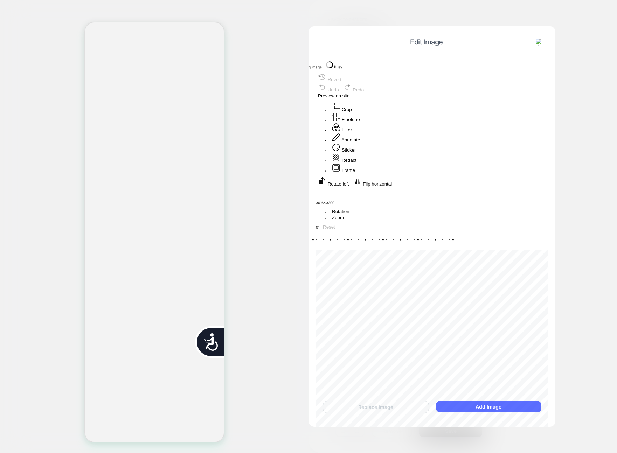
click at [498, 405] on button "Add Image" at bounding box center [488, 407] width 105 height 12
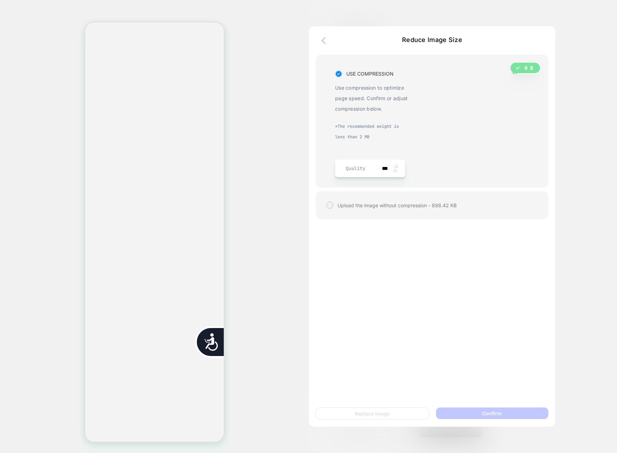
scroll to position [0, 283]
click at [530, 415] on button "Confirm" at bounding box center [492, 414] width 112 height 12
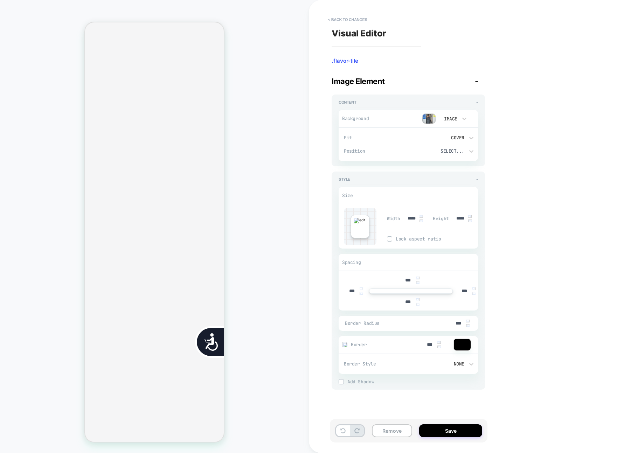
scroll to position [0, 141]
